Goal: Task Accomplishment & Management: Use online tool/utility

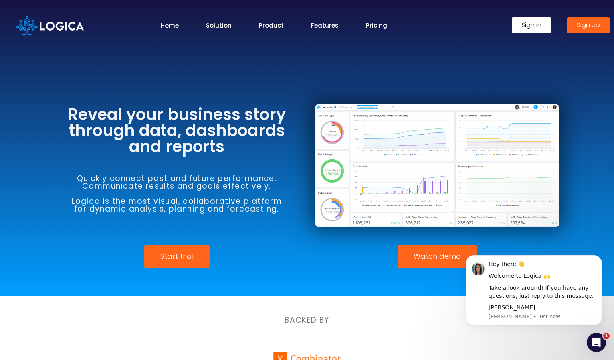
click at [531, 25] on span "Sign in" at bounding box center [531, 25] width 20 height 6
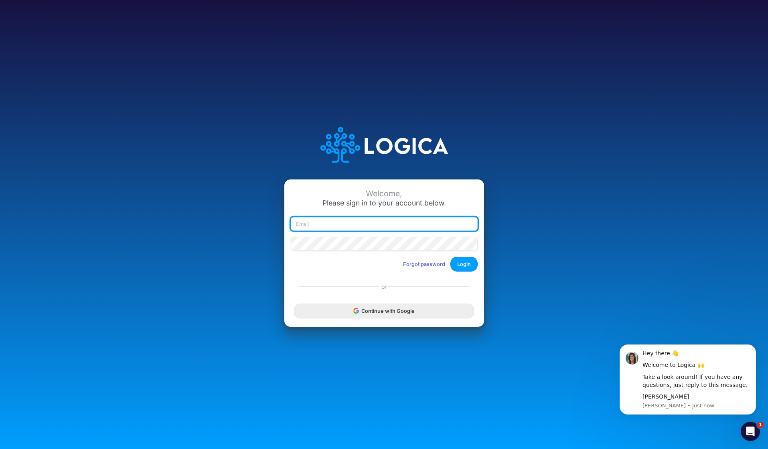
click at [347, 224] on input "email" at bounding box center [384, 224] width 187 height 14
type input "claudia@buildmas.pro"
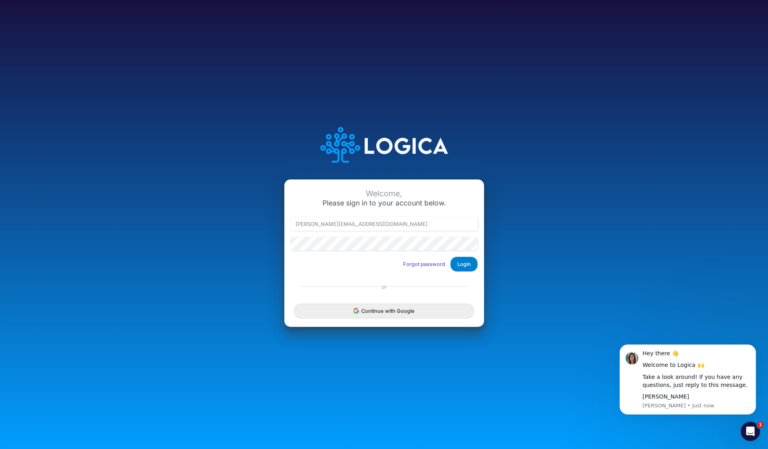
click at [465, 265] on button "Login" at bounding box center [463, 264] width 27 height 15
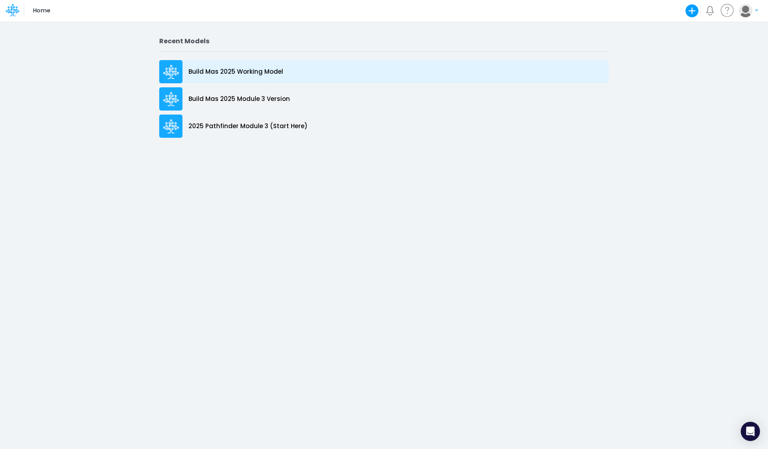
click at [244, 70] on p "Build Mas 2025 Working Model" at bounding box center [235, 71] width 95 height 9
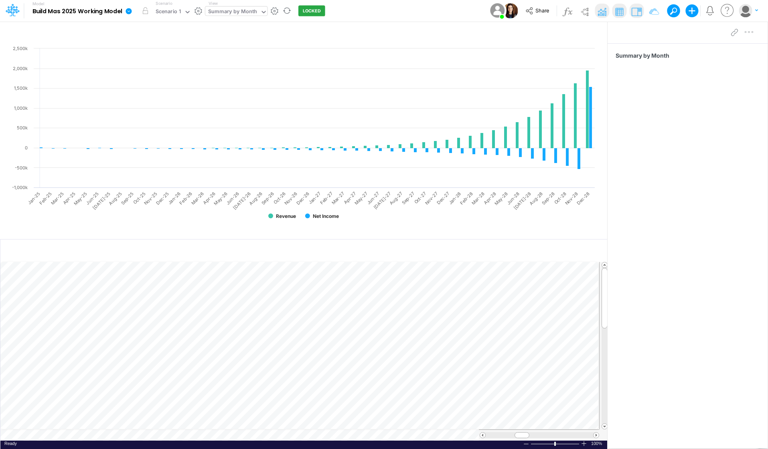
click at [265, 12] on icon at bounding box center [263, 11] width 7 height 7
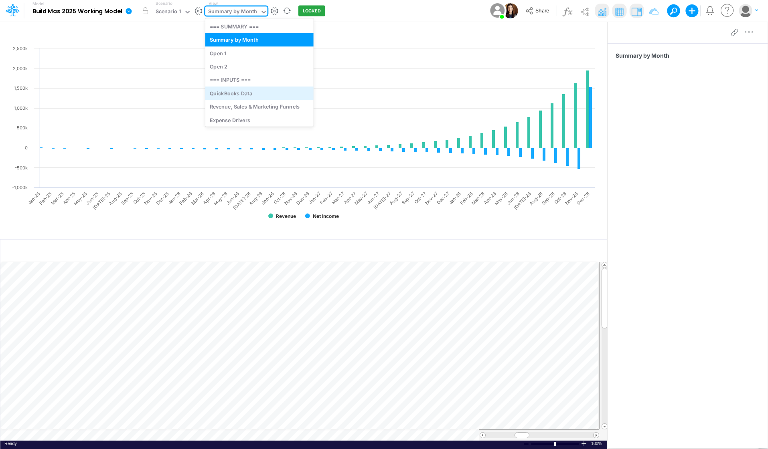
click at [259, 90] on div "QuickBooks Data" at bounding box center [259, 93] width 108 height 13
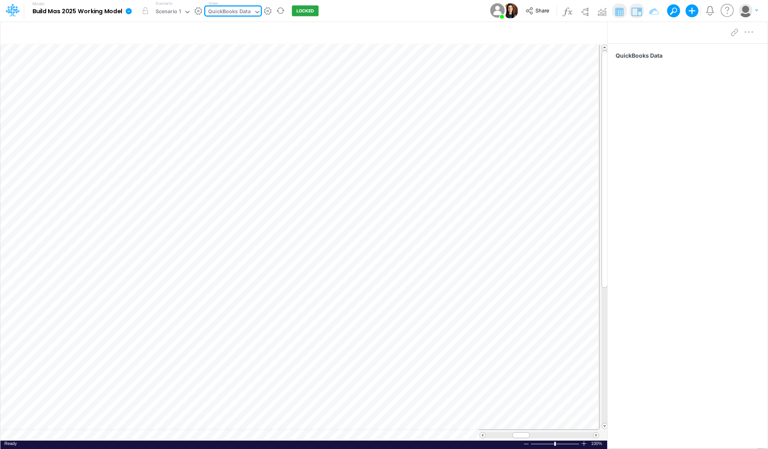
click at [259, 12] on icon at bounding box center [256, 11] width 7 height 7
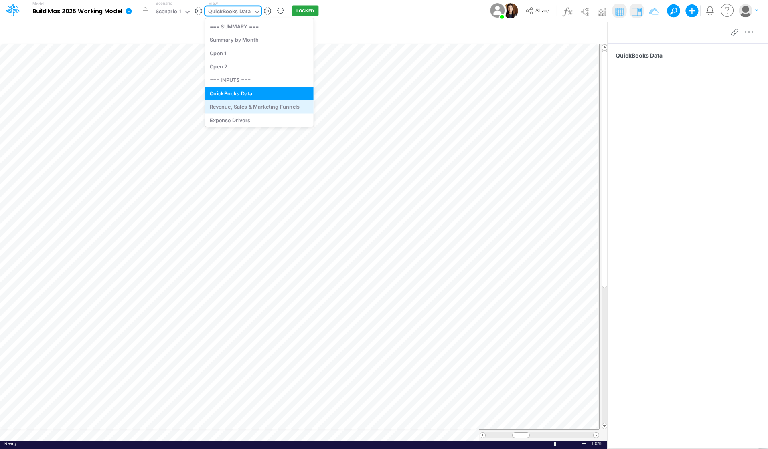
click at [247, 106] on div "Revenue, Sales & Marketing Funnels" at bounding box center [259, 106] width 108 height 13
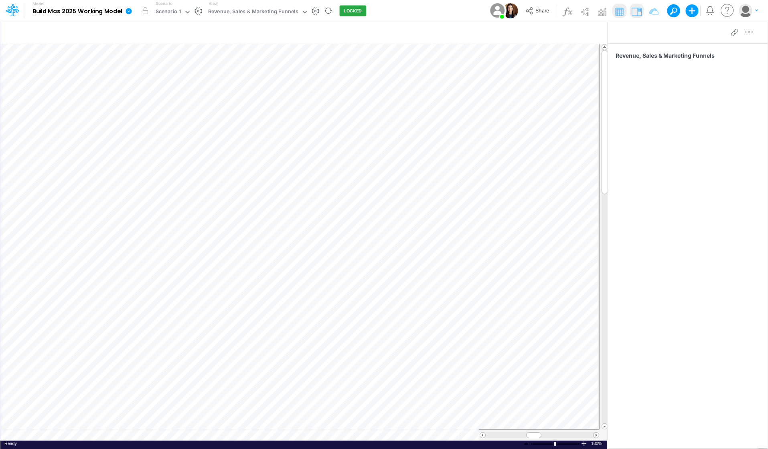
scroll to position [0, 0]
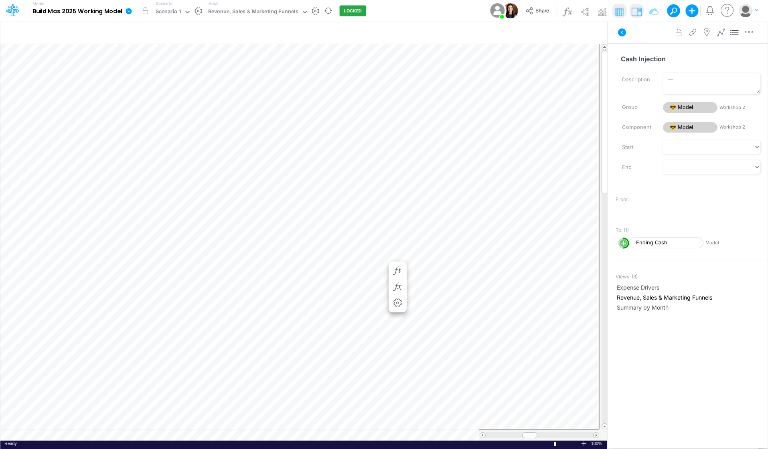
scroll to position [0, 0]
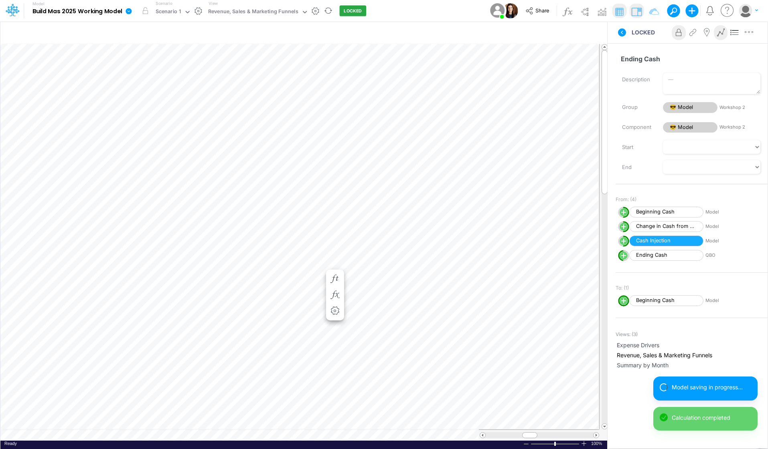
scroll to position [0, 0]
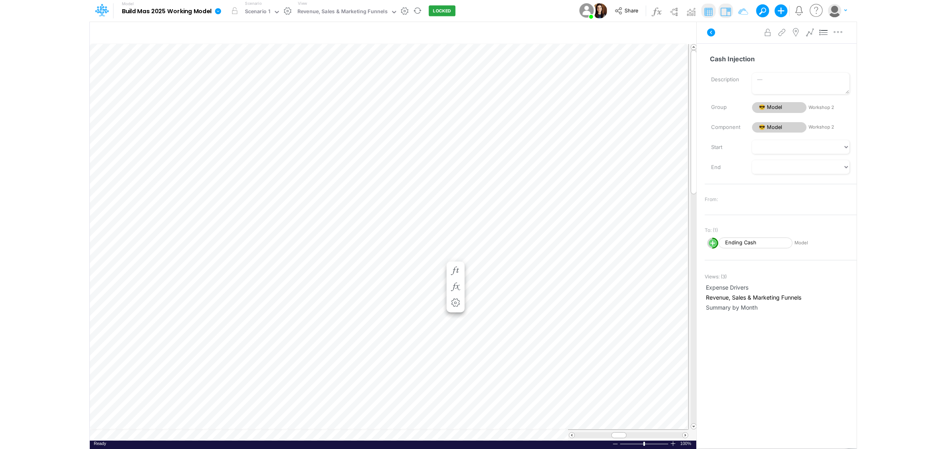
scroll to position [0, 0]
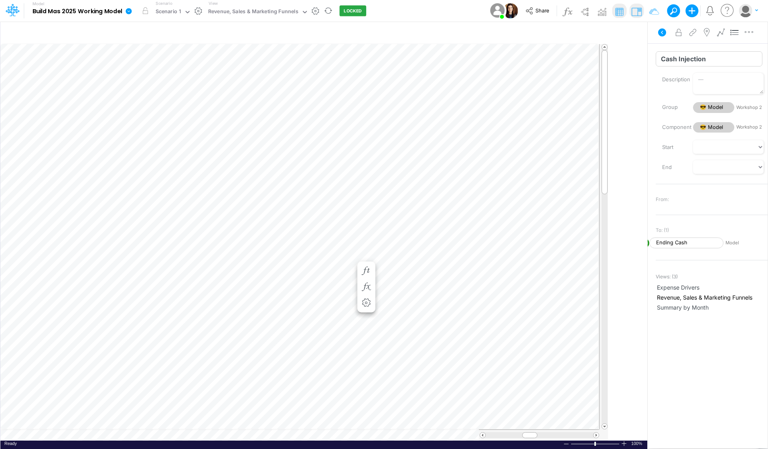
drag, startPoint x: 608, startPoint y: 54, endPoint x: 744, endPoint y: 52, distance: 135.1
click at [744, 52] on div "Insert child node Variable Constant Group Addition Subtraction Multiplication D…" at bounding box center [384, 235] width 768 height 428
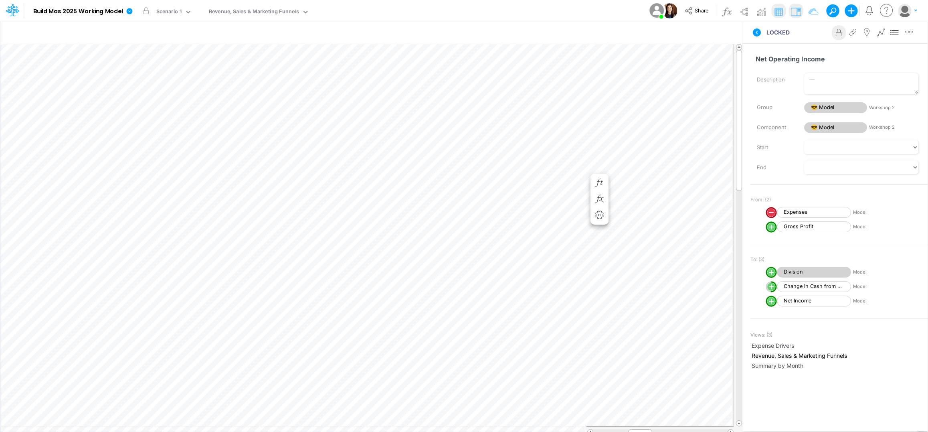
scroll to position [0, 0]
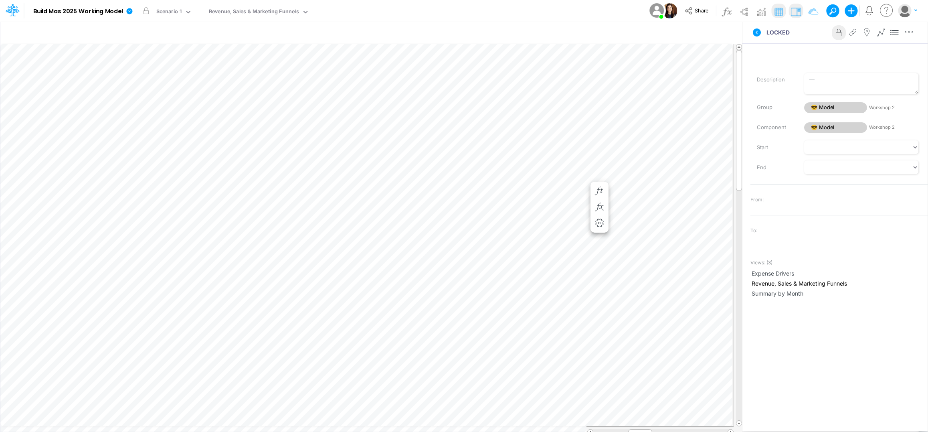
scroll to position [0, 0]
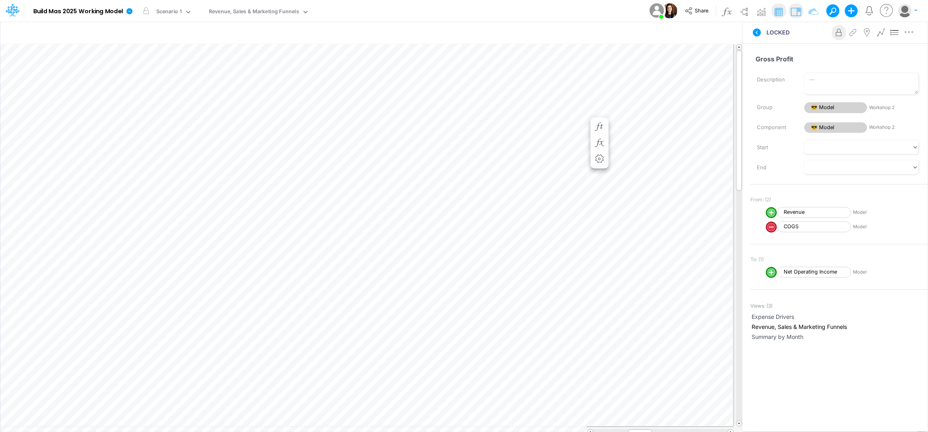
scroll to position [0, 0]
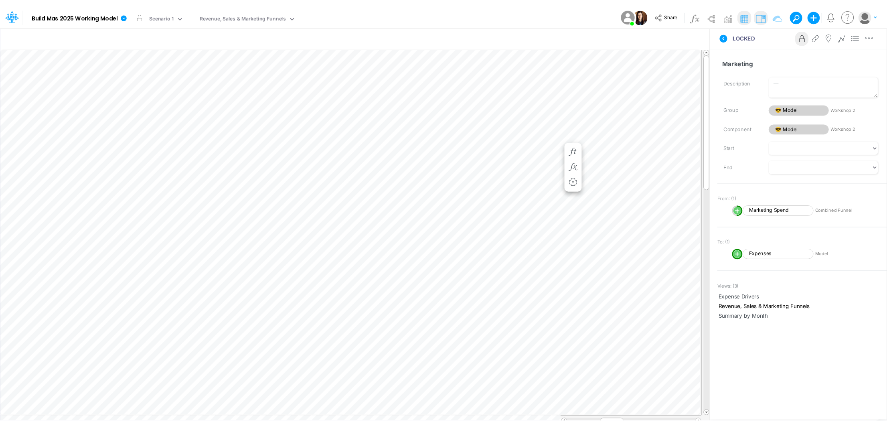
scroll to position [0, 0]
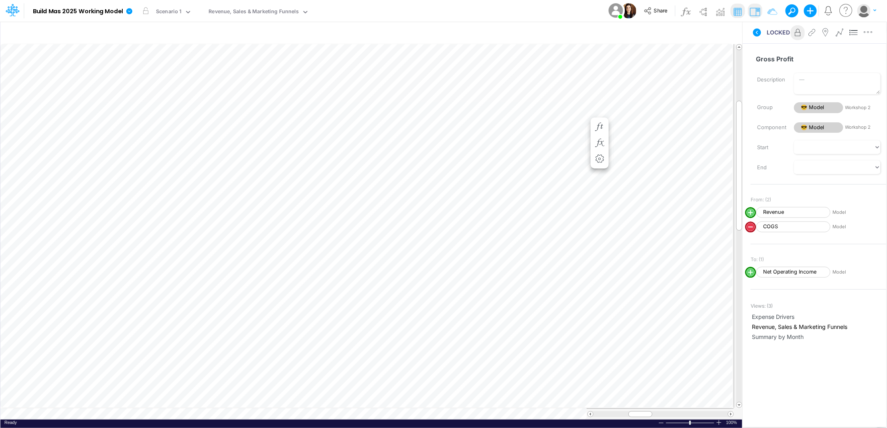
scroll to position [0, 0]
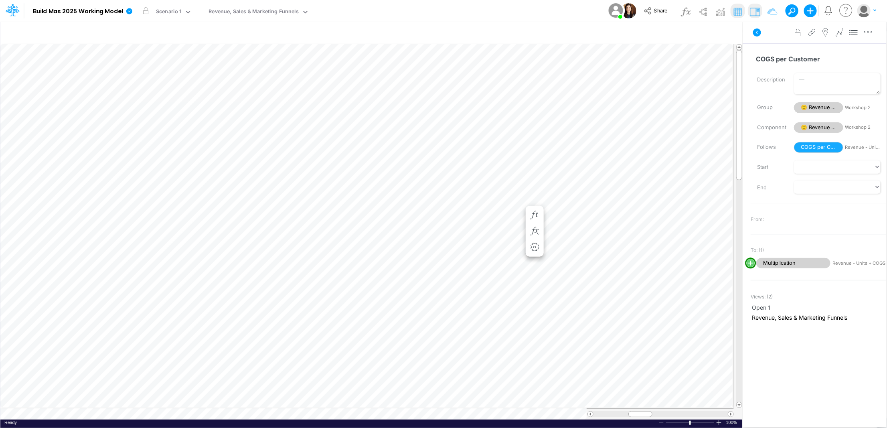
scroll to position [0, 0]
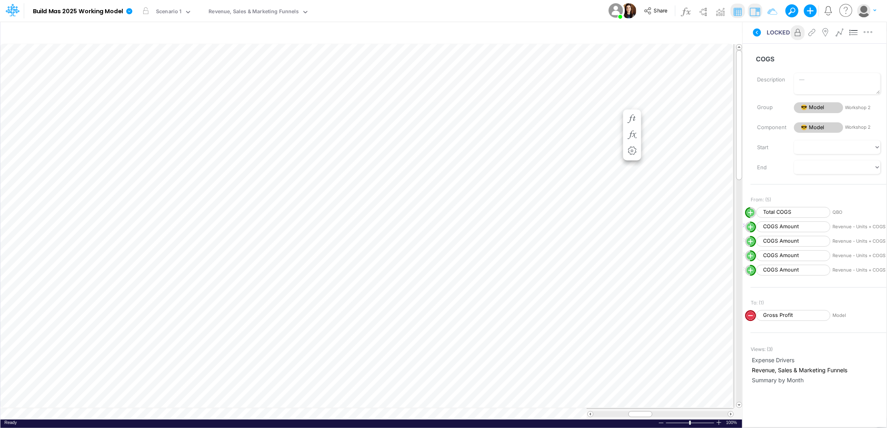
scroll to position [0, 0]
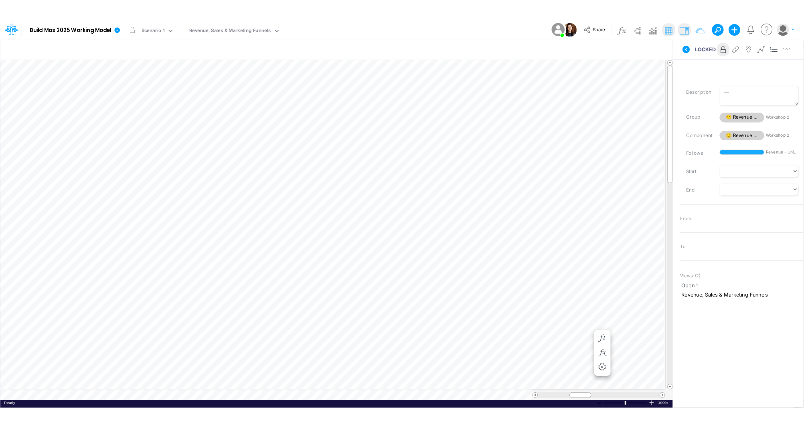
scroll to position [0, 0]
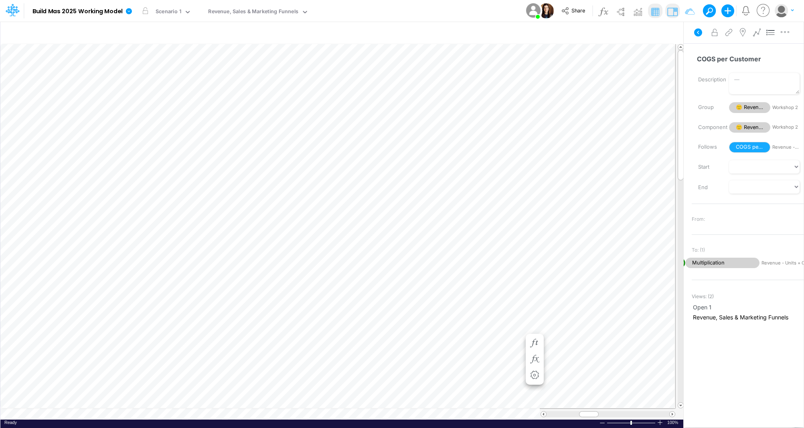
scroll to position [0, 0]
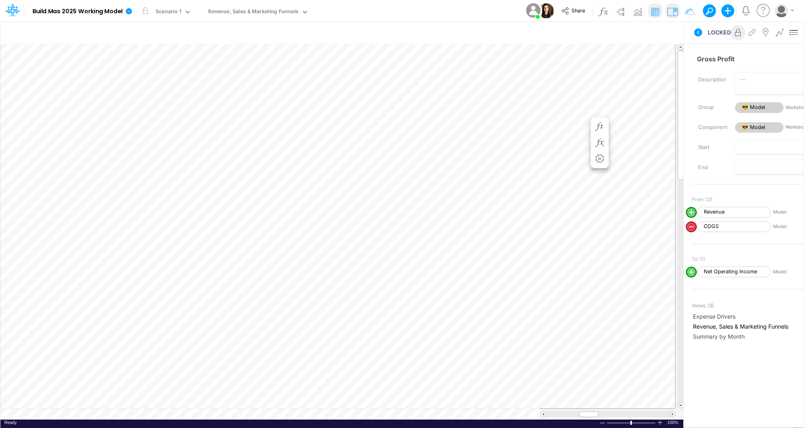
scroll to position [0, 0]
